Goal: Information Seeking & Learning: Learn about a topic

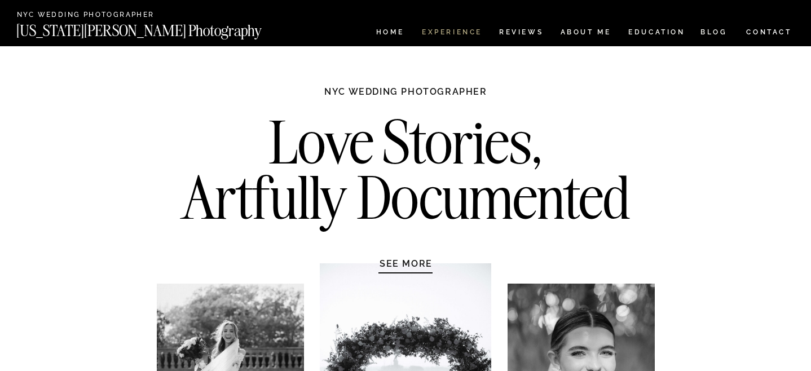
click at [434, 32] on nav "Experience" at bounding box center [451, 34] width 59 height 10
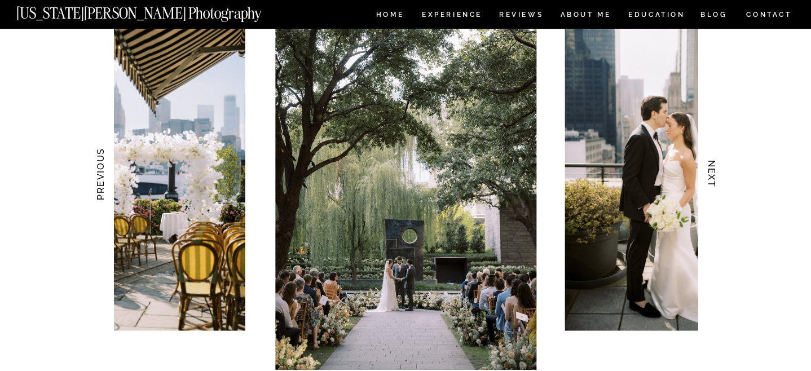
scroll to position [1115, 0]
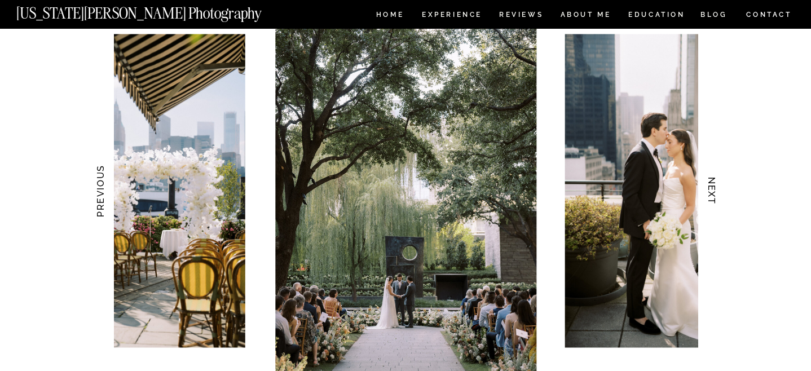
click at [709, 188] on h3 "NEXT" at bounding box center [712, 191] width 12 height 71
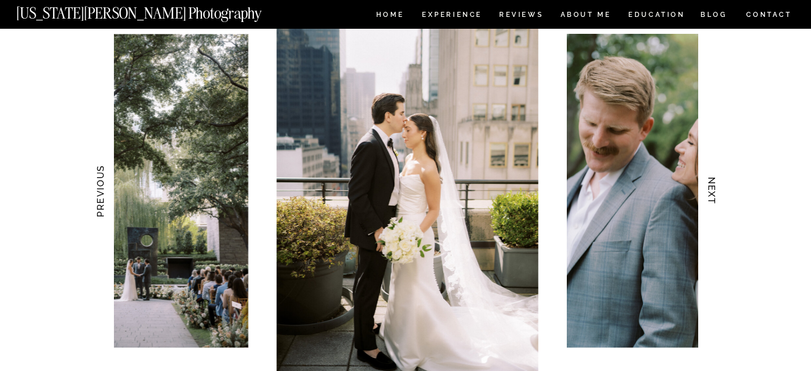
click at [710, 188] on h3 "NEXT" at bounding box center [712, 191] width 12 height 71
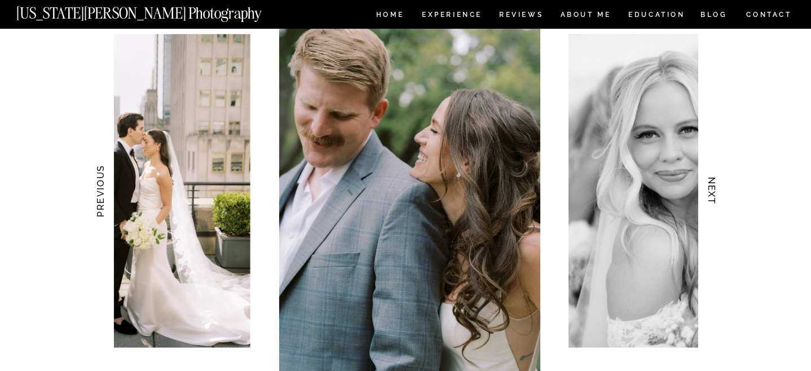
click at [710, 188] on h3 "NEXT" at bounding box center [712, 191] width 12 height 71
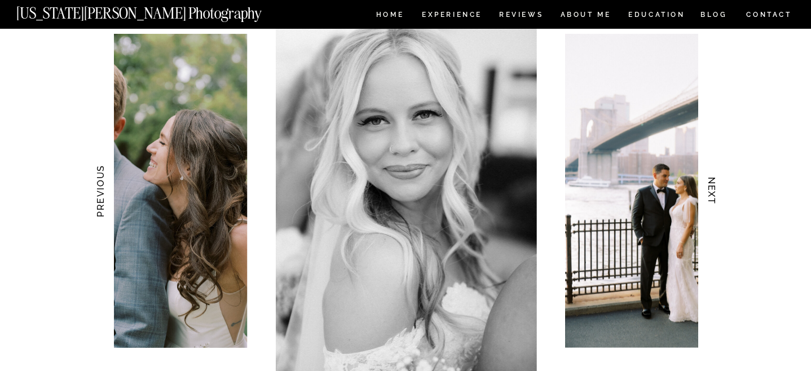
click at [710, 187] on h3 "NEXT" at bounding box center [712, 191] width 12 height 71
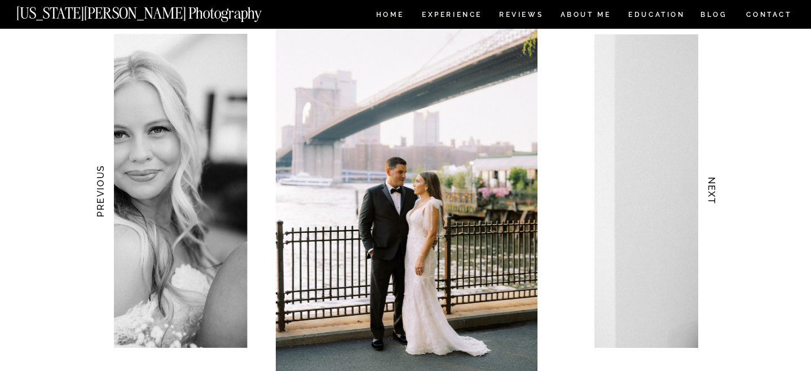
click at [710, 187] on h3 "NEXT" at bounding box center [712, 191] width 12 height 71
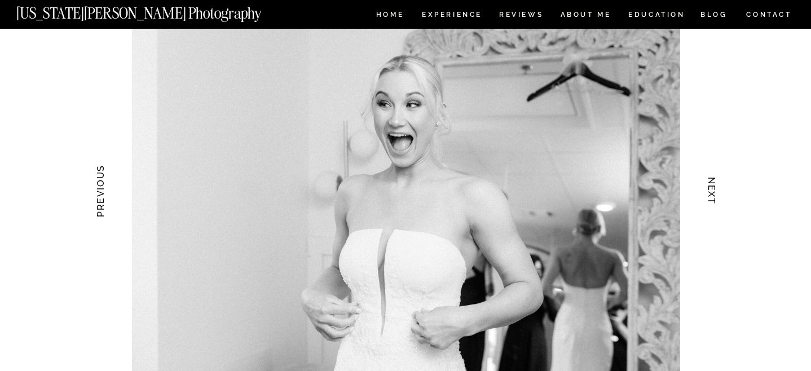
click at [710, 187] on h3 "NEXT" at bounding box center [712, 191] width 12 height 71
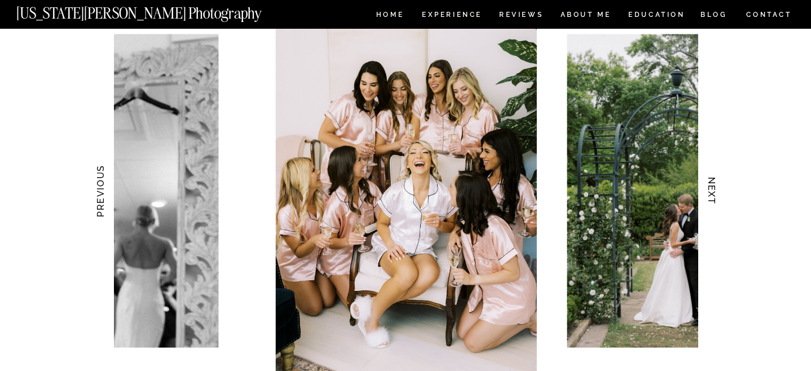
click at [710, 187] on h3 "NEXT" at bounding box center [712, 191] width 12 height 71
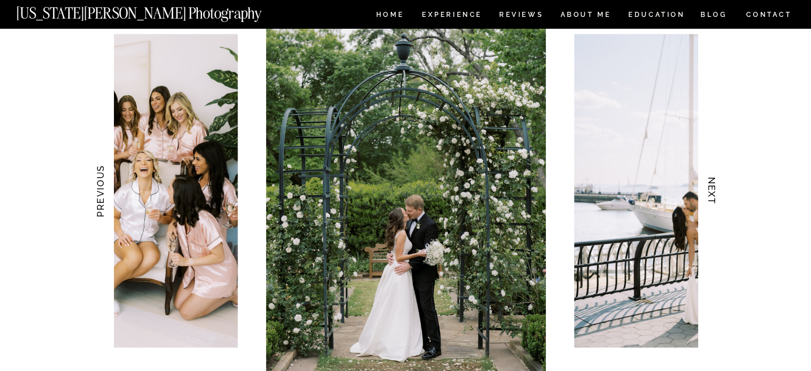
click at [710, 187] on h3 "NEXT" at bounding box center [712, 191] width 12 height 71
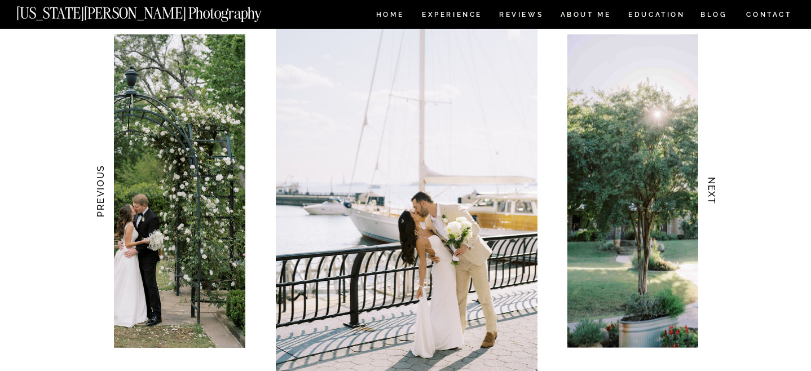
click at [710, 187] on h3 "NEXT" at bounding box center [712, 191] width 12 height 71
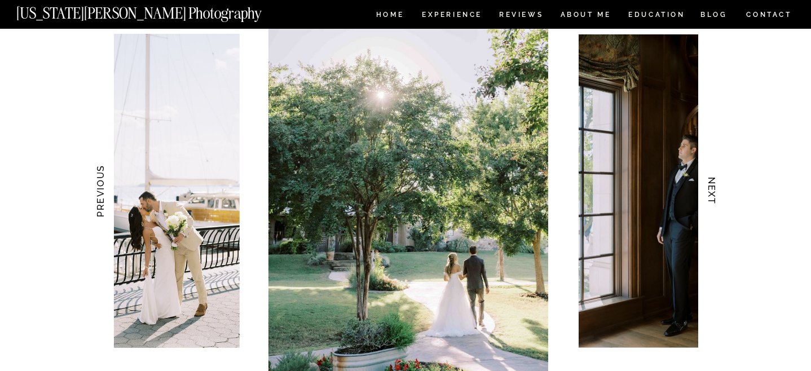
click at [710, 187] on h3 "NEXT" at bounding box center [712, 191] width 12 height 71
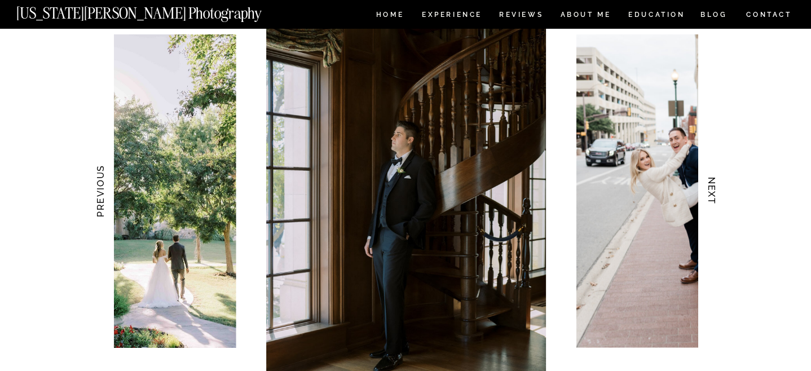
click at [710, 187] on h3 "NEXT" at bounding box center [712, 191] width 12 height 71
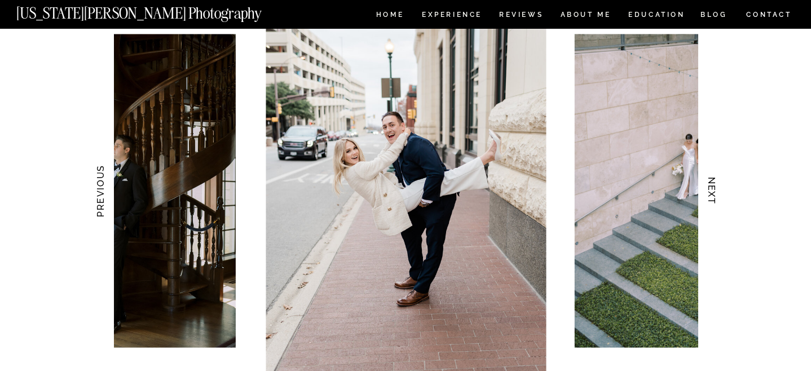
click at [710, 187] on h3 "NEXT" at bounding box center [712, 191] width 12 height 71
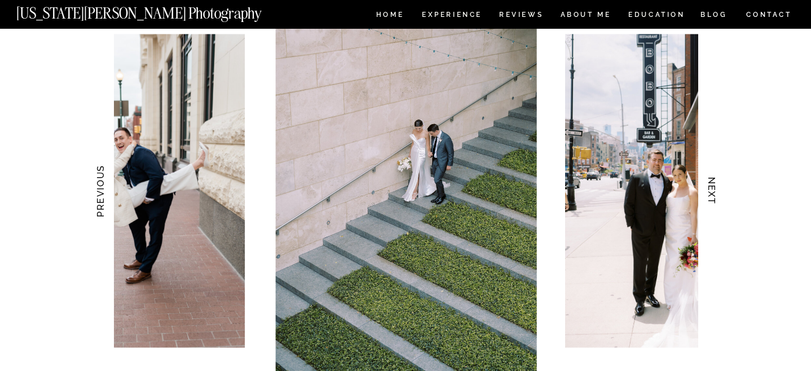
click at [710, 187] on h3 "NEXT" at bounding box center [712, 191] width 12 height 71
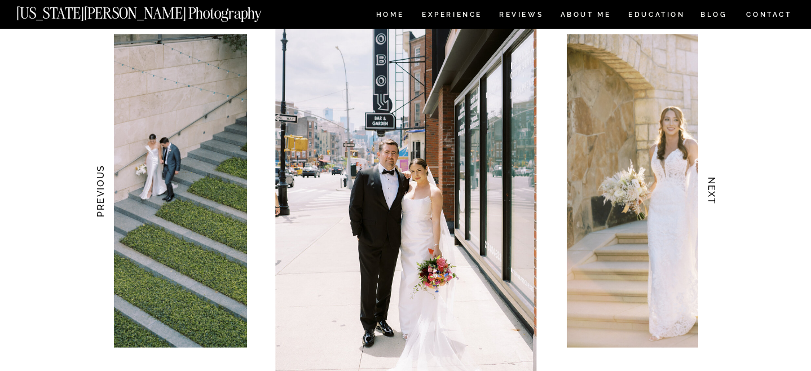
click at [710, 187] on h3 "NEXT" at bounding box center [712, 191] width 12 height 71
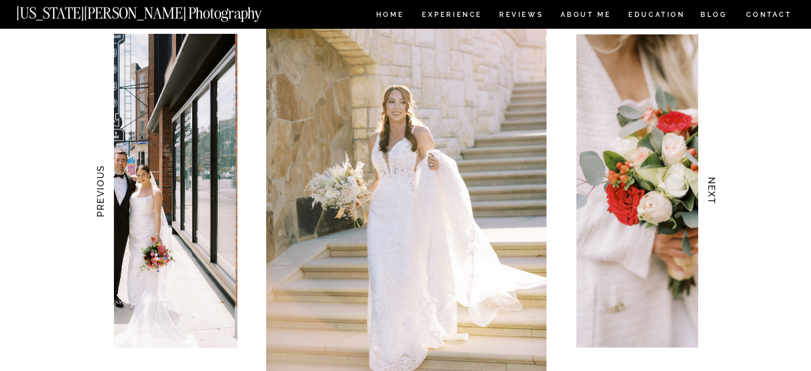
click at [710, 187] on h3 "NEXT" at bounding box center [712, 191] width 12 height 71
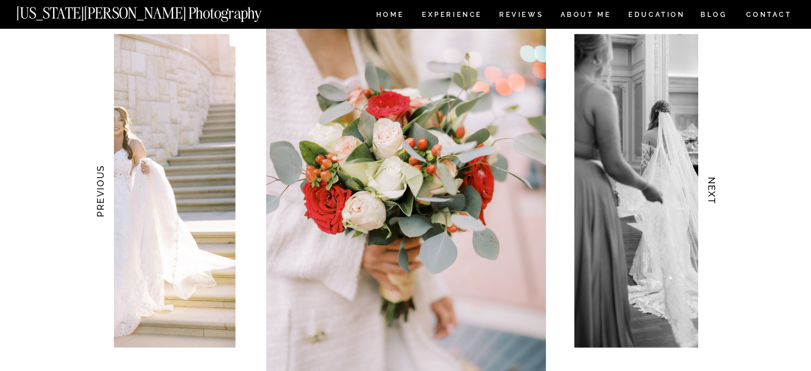
click at [710, 187] on h3 "NEXT" at bounding box center [712, 191] width 12 height 71
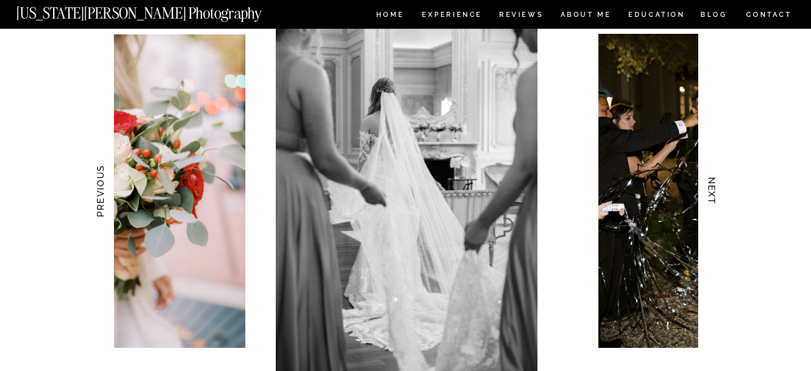
click at [711, 188] on h3 "NEXT" at bounding box center [712, 191] width 12 height 71
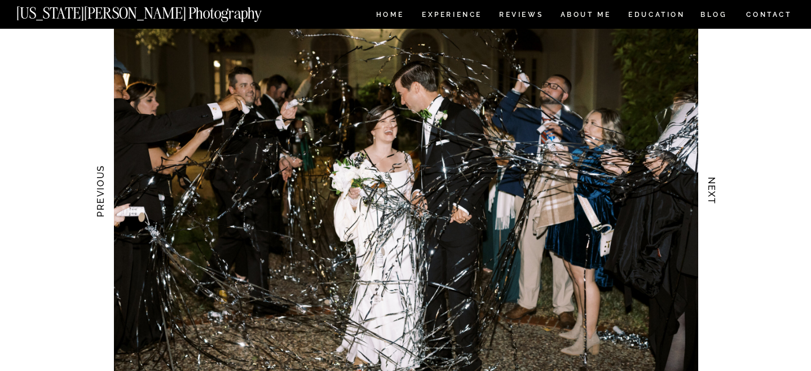
click at [711, 188] on h3 "NEXT" at bounding box center [712, 191] width 12 height 71
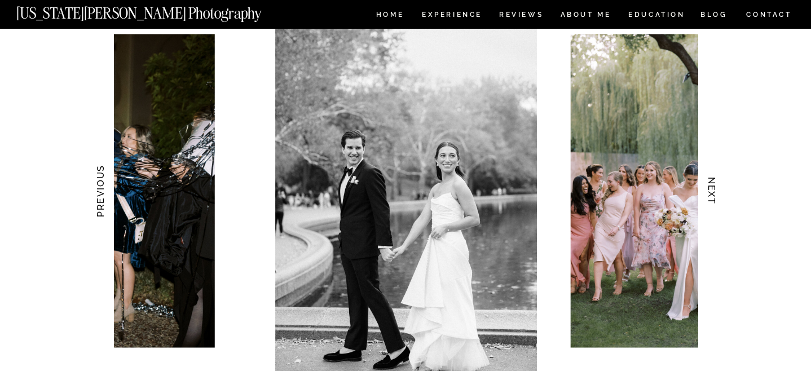
click at [711, 188] on h3 "NEXT" at bounding box center [712, 191] width 12 height 71
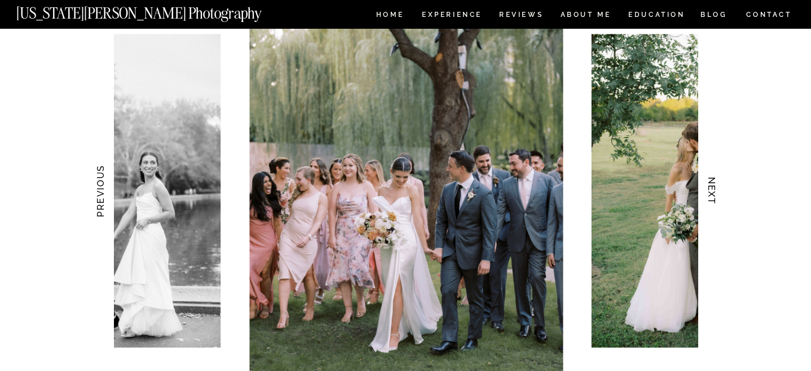
click at [711, 188] on h3 "NEXT" at bounding box center [712, 191] width 12 height 71
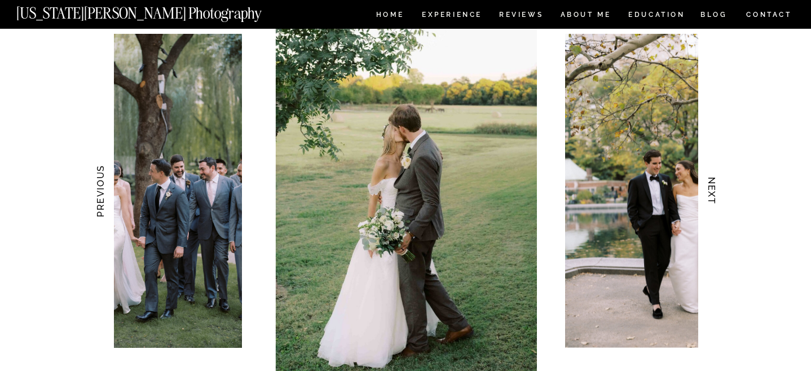
click at [711, 188] on h3 "NEXT" at bounding box center [712, 191] width 12 height 71
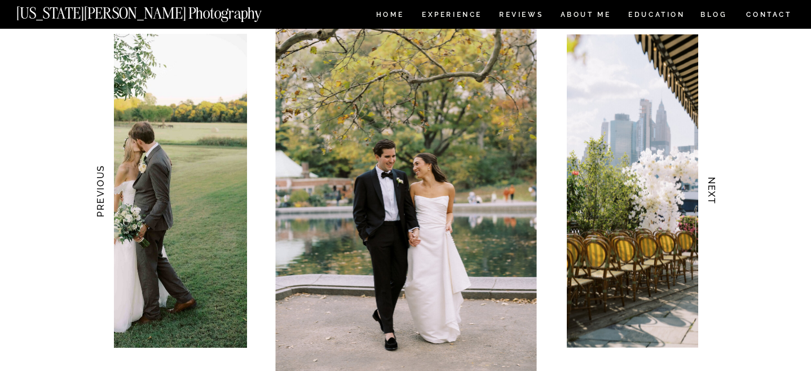
click at [711, 188] on h3 "NEXT" at bounding box center [712, 191] width 12 height 71
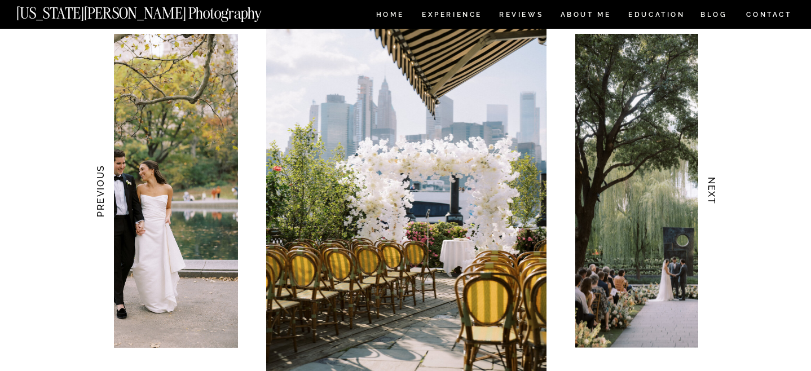
click at [711, 188] on h3 "NEXT" at bounding box center [712, 191] width 12 height 71
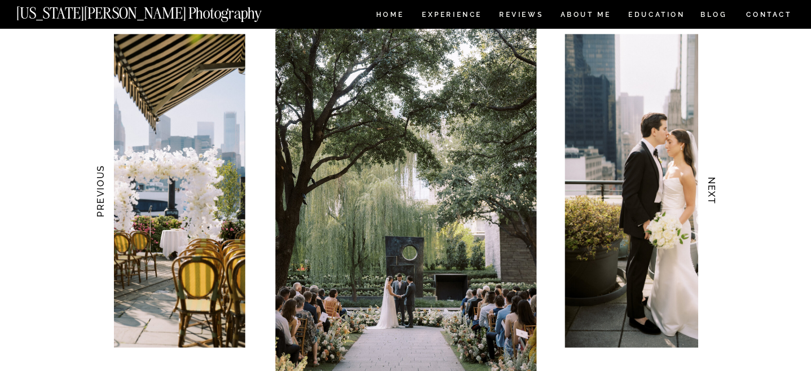
click at [711, 188] on h3 "NEXT" at bounding box center [712, 191] width 12 height 71
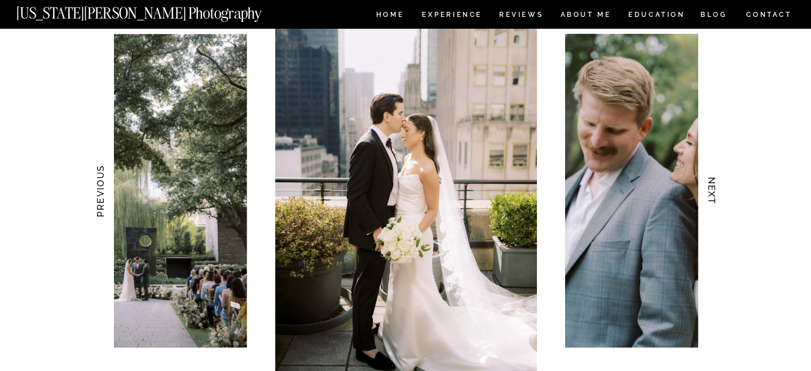
click at [711, 188] on h3 "NEXT" at bounding box center [712, 191] width 12 height 71
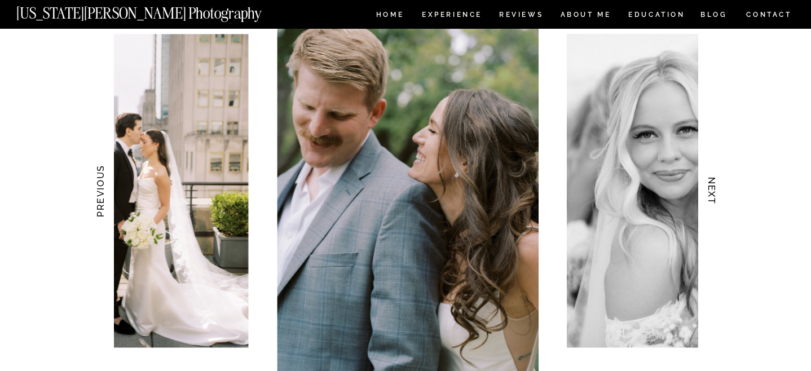
click at [711, 188] on h3 "NEXT" at bounding box center [712, 191] width 12 height 71
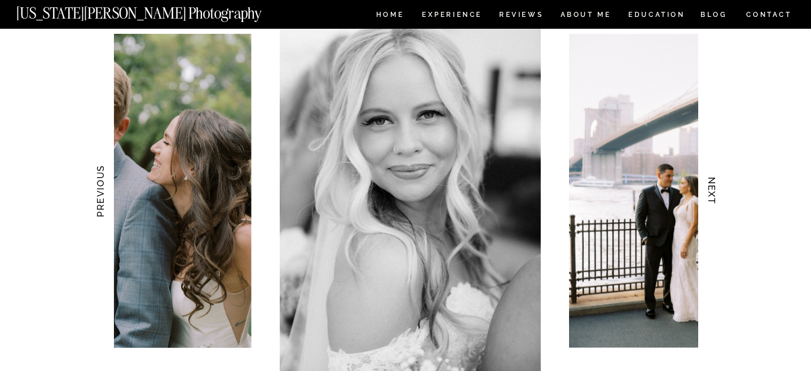
click at [711, 188] on h3 "NEXT" at bounding box center [712, 191] width 12 height 71
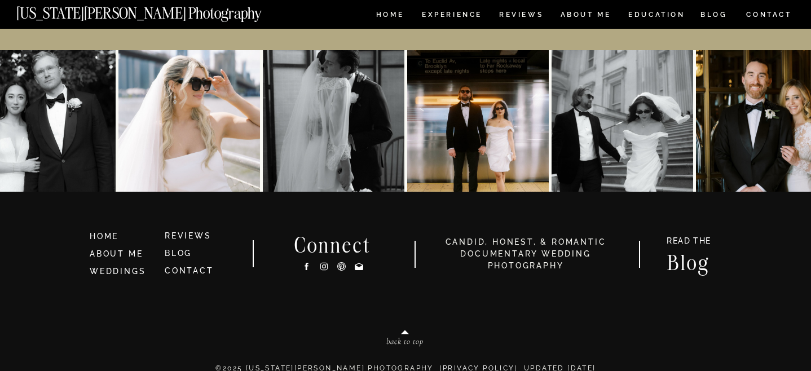
scroll to position [5343, 0]
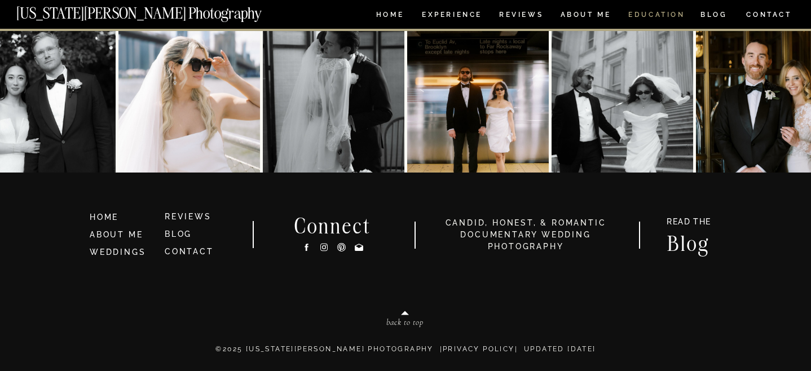
click at [661, 15] on nav "EDUCATION" at bounding box center [656, 16] width 59 height 10
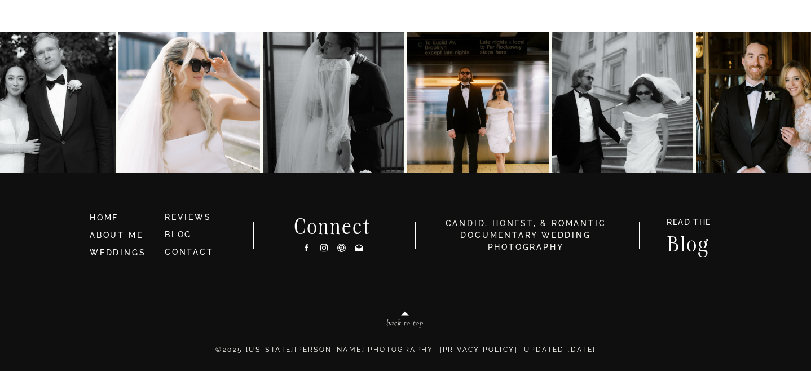
scroll to position [4299, 0]
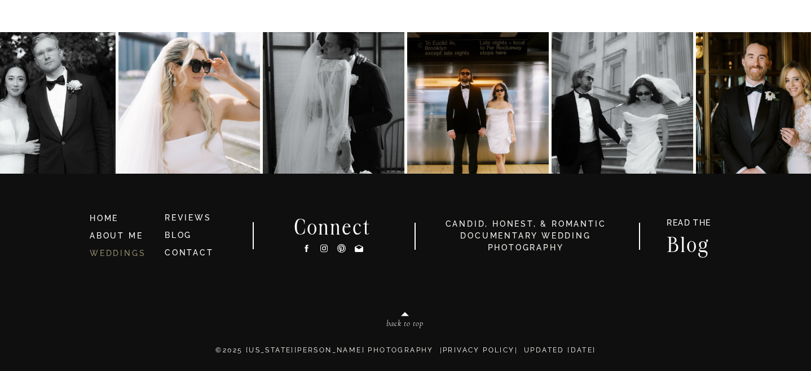
click at [107, 251] on link "WEDDINGS" at bounding box center [118, 253] width 56 height 9
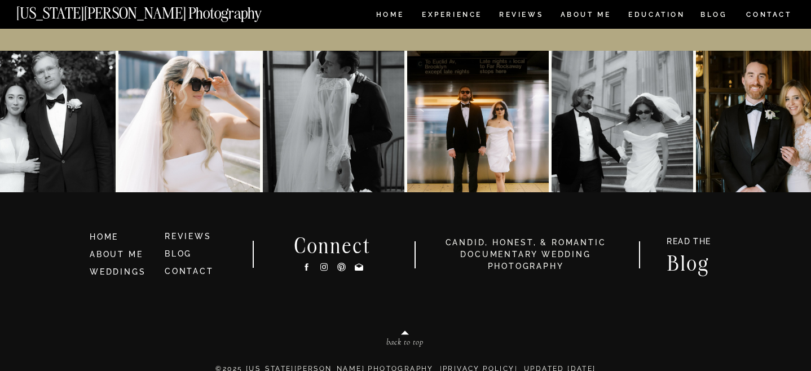
scroll to position [5343, 0]
